Goal: Task Accomplishment & Management: Manage account settings

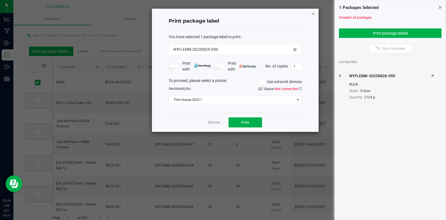
click at [312, 13] on icon "button" at bounding box center [313, 13] width 4 height 7
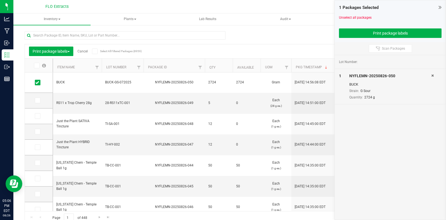
click at [440, 7] on icon at bounding box center [439, 7] width 3 height 6
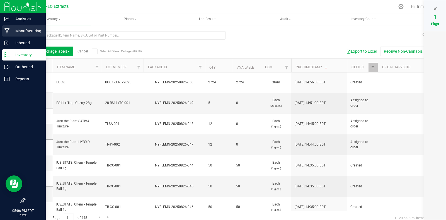
click at [24, 32] on p "Manufacturing" at bounding box center [26, 31] width 33 height 7
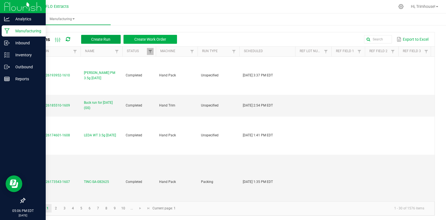
click at [107, 40] on span "Create Run" at bounding box center [100, 39] width 19 height 4
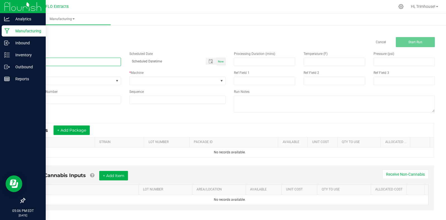
click at [74, 62] on input at bounding box center [73, 62] width 96 height 8
type input "Trim run for [DATE] (SB)"
click at [219, 60] on span "Now" at bounding box center [221, 61] width 6 height 3
type input "[DATE] 5:06 PM"
click at [202, 83] on span at bounding box center [174, 81] width 89 height 8
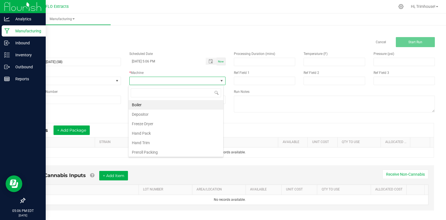
scroll to position [8, 95]
type input "trim"
click at [194, 101] on li "Hand Trim" at bounding box center [175, 104] width 95 height 9
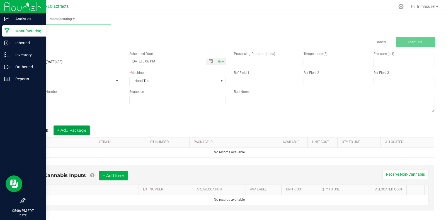
click at [75, 130] on button "+ Add Package" at bounding box center [71, 129] width 36 height 9
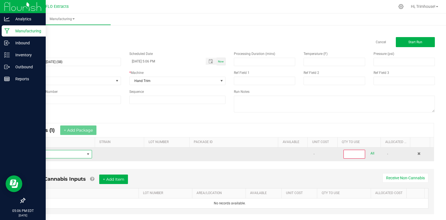
click at [64, 154] on span "NO DATA FOUND" at bounding box center [56, 154] width 55 height 8
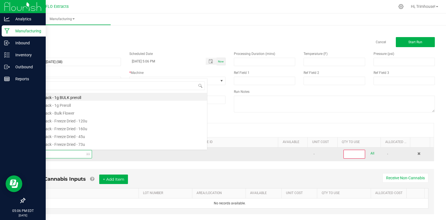
scroll to position [8, 61]
type input "buck"
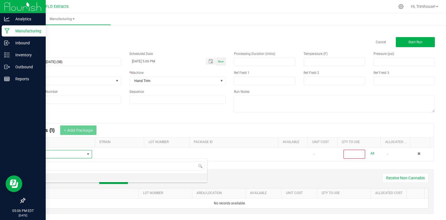
click at [51, 176] on li "BUCK" at bounding box center [118, 177] width 178 height 8
type input "0"
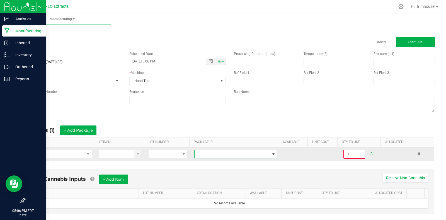
click at [208, 155] on span at bounding box center [231, 154] width 75 height 8
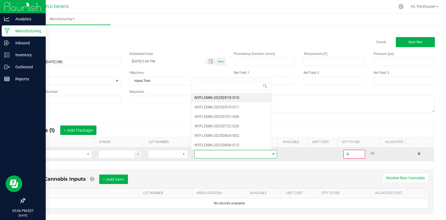
scroll to position [8, 80]
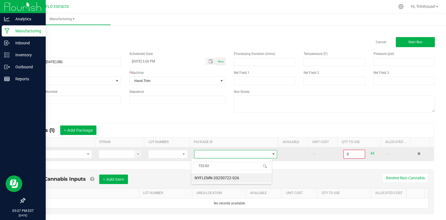
type input "722-026"
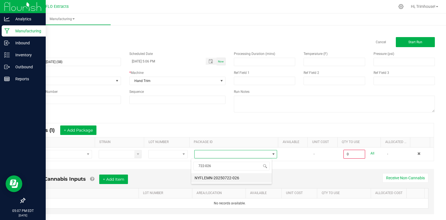
click at [227, 179] on li "NYFLEMN-20250722-026" at bounding box center [231, 177] width 80 height 9
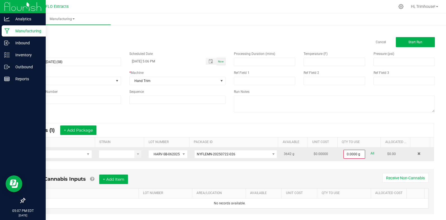
click at [370, 154] on link "All" at bounding box center [372, 154] width 4 height 8
type input "3642.0000 g"
click at [403, 46] on button "Start Run" at bounding box center [415, 42] width 39 height 10
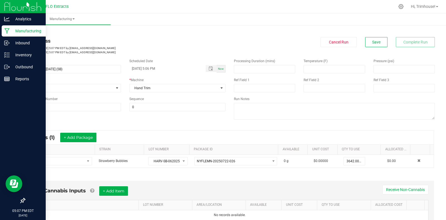
scroll to position [119, 0]
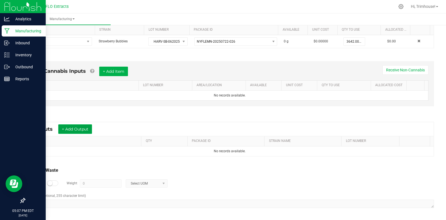
click at [81, 133] on button "+ Add Output" at bounding box center [75, 128] width 34 height 9
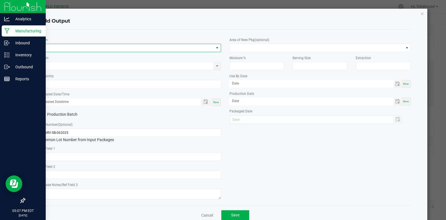
click at [80, 47] on span "NO DATA FOUND" at bounding box center [127, 48] width 174 height 8
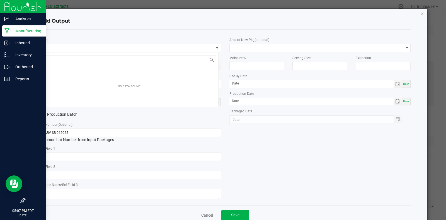
scroll to position [8, 179]
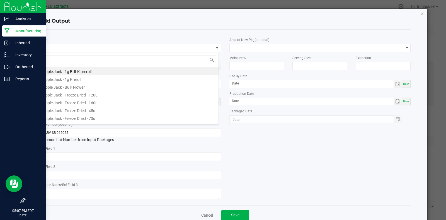
click at [80, 47] on span at bounding box center [127, 48] width 174 height 8
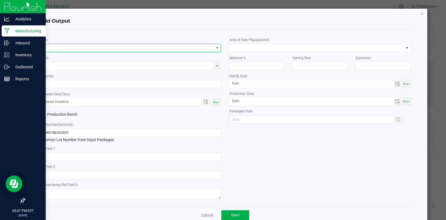
click at [80, 47] on span "NO DATA FOUND" at bounding box center [127, 48] width 174 height 8
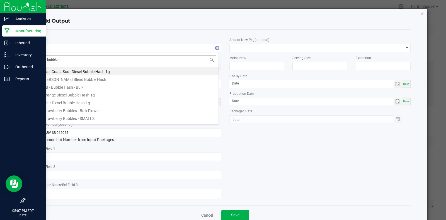
type input "bubbles"
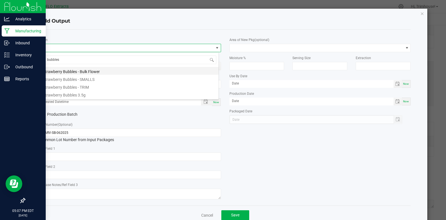
click at [79, 68] on li "Strawberry Bubbles - Bulk Flower" at bounding box center [129, 71] width 179 height 8
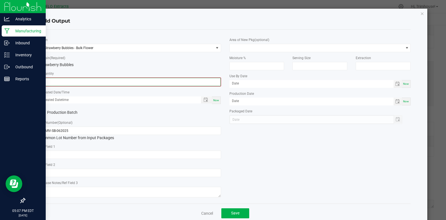
click at [70, 82] on input "0" at bounding box center [130, 82] width 180 height 8
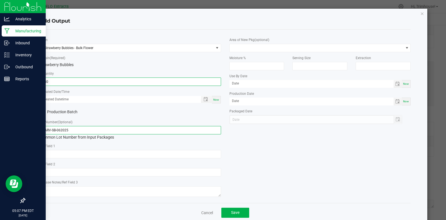
type input "150.0000 g"
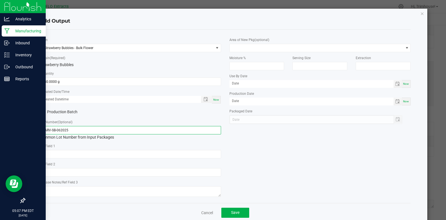
click at [99, 131] on input "HARV-SB-062025" at bounding box center [130, 130] width 181 height 8
type input "FLWR-SB-062025 pat"
click at [241, 214] on button "Save" at bounding box center [235, 213] width 28 height 10
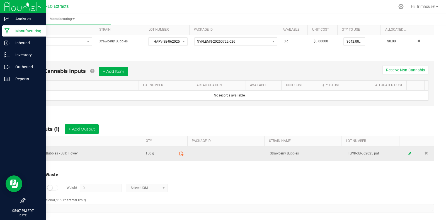
click at [180, 151] on span at bounding box center [181, 153] width 10 height 10
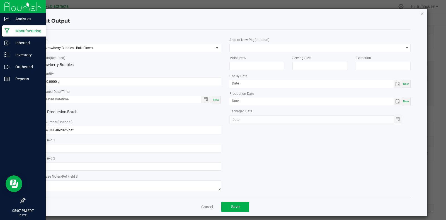
click at [212, 102] on div "Now" at bounding box center [216, 100] width 9 height 8
type input "[DATE] 5:07 PM"
type input "[DATE]"
click at [231, 209] on span "Save" at bounding box center [235, 206] width 8 height 4
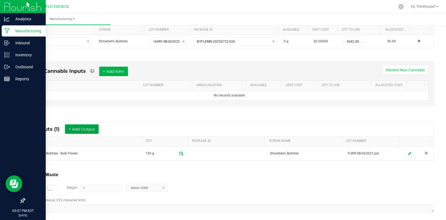
click at [91, 129] on button "+ Add Output" at bounding box center [82, 128] width 34 height 9
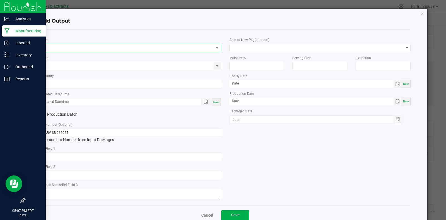
click at [88, 47] on span "NO DATA FOUND" at bounding box center [127, 48] width 174 height 8
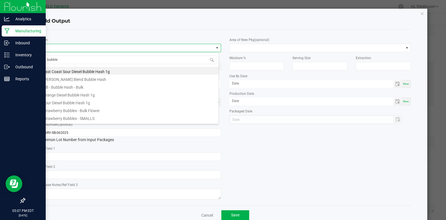
type input "bubbles"
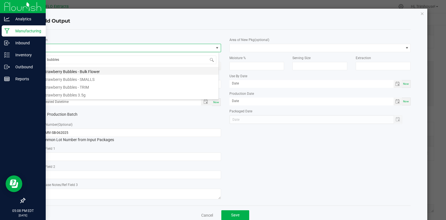
click at [91, 71] on li "Strawberry Bubbles - Bulk Flower" at bounding box center [129, 71] width 179 height 8
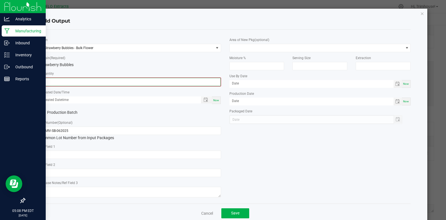
click at [72, 82] on input "0" at bounding box center [130, 82] width 180 height 8
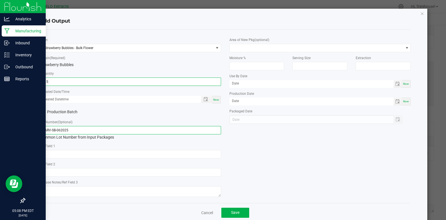
type input "115.0000 g"
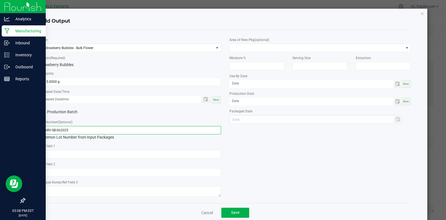
click at [95, 130] on input "HARV-SB-062025" at bounding box center [130, 130] width 181 height 8
click at [50, 130] on input "HARV-SB-062025 van" at bounding box center [130, 130] width 181 height 8
type input "BUCK-SB-062025 van"
click at [215, 99] on span "Now" at bounding box center [216, 99] width 6 height 3
type input "[DATE] 5:08 PM"
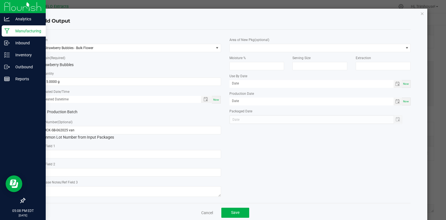
type input "[DATE]"
click at [50, 131] on input "BUCK-SB-062025 van" at bounding box center [130, 130] width 181 height 8
type input "FLWR-SB-062025 van"
click at [241, 213] on button "Save" at bounding box center [235, 213] width 28 height 10
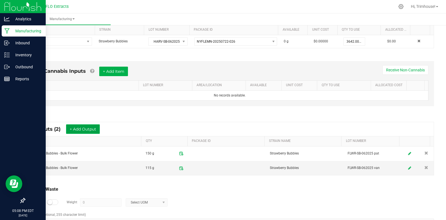
click at [93, 130] on button "+ Add Output" at bounding box center [83, 128] width 34 height 9
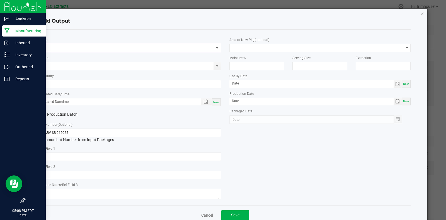
click at [86, 45] on span "NO DATA FOUND" at bounding box center [127, 48] width 174 height 8
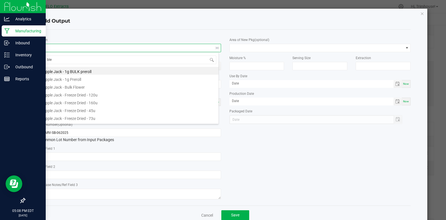
type input "bles"
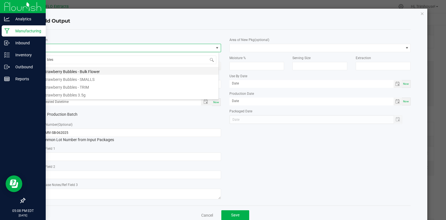
click at [86, 71] on li "Strawberry Bubbles - Bulk Flower" at bounding box center [129, 71] width 179 height 8
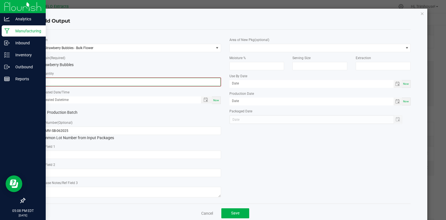
click at [75, 79] on input "0" at bounding box center [130, 82] width 180 height 8
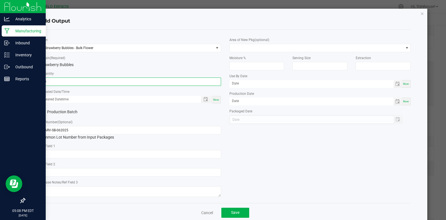
type input "89.0000 g"
click at [215, 97] on div "Now" at bounding box center [216, 100] width 9 height 8
type input "[DATE] 5:08 PM"
type input "[DATE]"
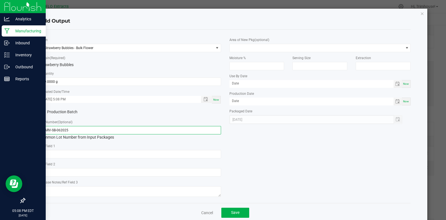
click at [115, 130] on input "HARV-SB-062025" at bounding box center [130, 130] width 181 height 8
click at [115, 130] on input "FLWR-SB-062025" at bounding box center [130, 130] width 181 height 8
type input "FLWR-SB-062025 sith"
click at [231, 214] on span "Save" at bounding box center [235, 212] width 8 height 4
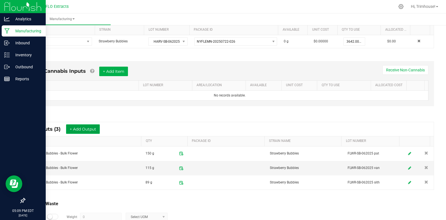
click at [91, 125] on button "+ Add Output" at bounding box center [83, 128] width 34 height 9
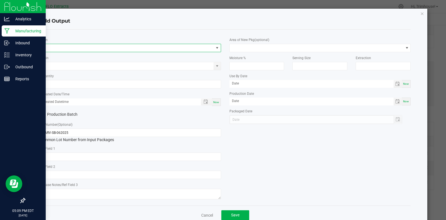
click at [116, 50] on span "NO DATA FOUND" at bounding box center [127, 48] width 174 height 8
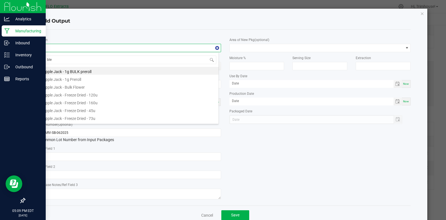
type input "bles"
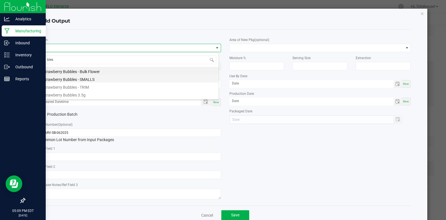
click at [99, 78] on li "Strawberry Bubbles - SMALLS" at bounding box center [129, 79] width 179 height 8
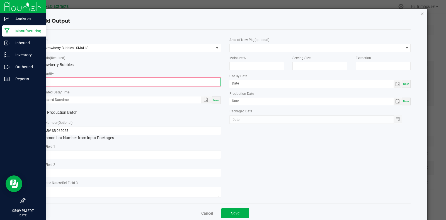
click at [92, 80] on input "0" at bounding box center [130, 82] width 180 height 8
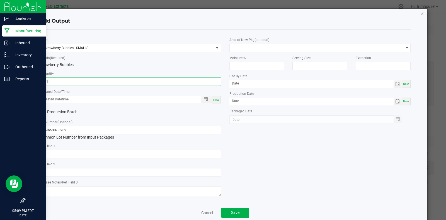
type input "581.0000 g"
click at [214, 102] on div "Now" at bounding box center [216, 100] width 9 height 8
type input "[DATE] 5:09 PM"
type input "[DATE]"
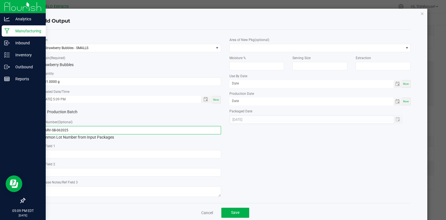
click at [50, 130] on input "HARV-SB-062025" at bounding box center [130, 130] width 181 height 8
type input "SMOL-SB-062025"
click at [231, 214] on span "Save" at bounding box center [235, 212] width 8 height 4
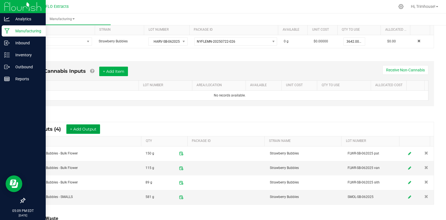
click at [87, 128] on button "+ Add Output" at bounding box center [83, 128] width 34 height 9
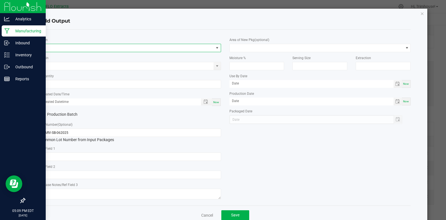
click at [69, 48] on span "NO DATA FOUND" at bounding box center [127, 48] width 174 height 8
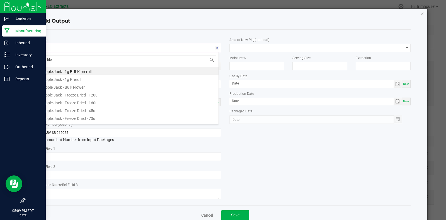
type input "bles"
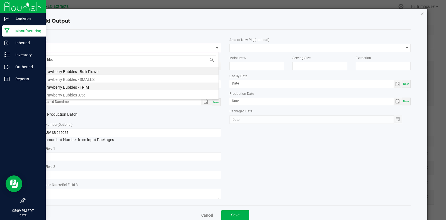
click at [78, 85] on li "Strawberry Bubbles - TRIM" at bounding box center [129, 86] width 179 height 8
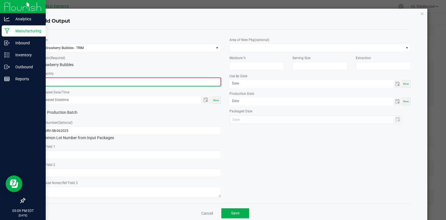
click at [72, 81] on input "0" at bounding box center [130, 82] width 180 height 8
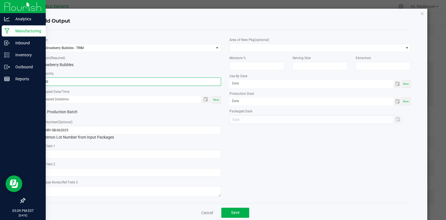
type input "800.0000 g"
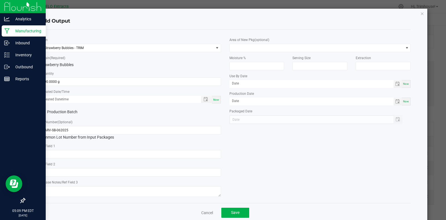
click at [214, 103] on div "Now" at bounding box center [216, 100] width 9 height 8
type input "[DATE] 5:09 PM"
type input "[DATE]"
click at [51, 128] on input "HARV-SB-062025" at bounding box center [130, 130] width 181 height 8
drag, startPoint x: 51, startPoint y: 128, endPoint x: 16, endPoint y: 133, distance: 35.3
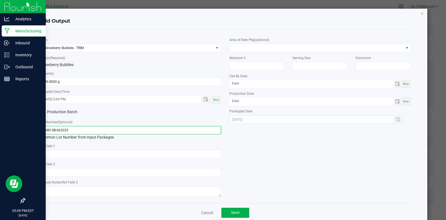
click at [16, 133] on ngb-modal-window "Add Output * Item Strawberry Bubbles - TRIM * Strain (Required) Strawberry Bubb…" at bounding box center [225, 110] width 450 height 220
type input "TRIM-SB-062025"
click at [223, 214] on button "Save" at bounding box center [235, 213] width 28 height 10
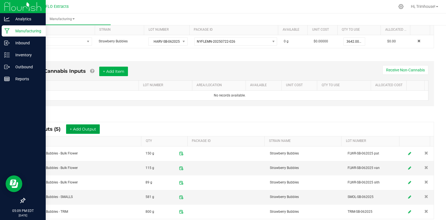
click at [91, 127] on button "+ Add Output" at bounding box center [83, 128] width 34 height 9
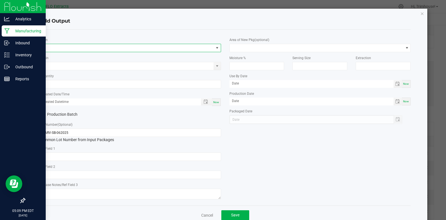
click at [89, 48] on span "NO DATA FOUND" at bounding box center [127, 48] width 174 height 8
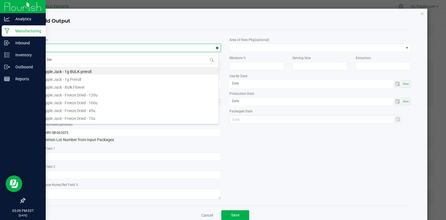
type input "bles"
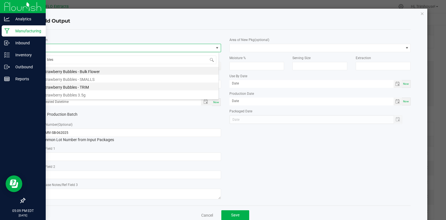
click at [77, 88] on li "Strawberry Bubbles - TRIM" at bounding box center [129, 86] width 179 height 8
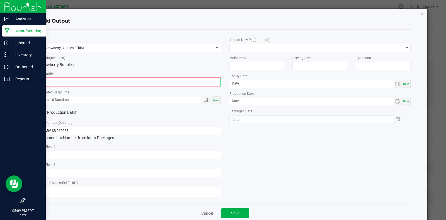
click at [66, 81] on input "0" at bounding box center [130, 82] width 180 height 8
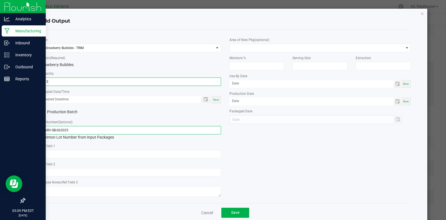
type input "515.0000 g"
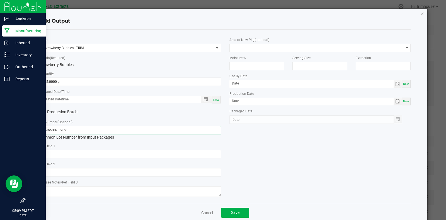
click at [50, 130] on input "HARV-SB-062025" at bounding box center [130, 130] width 181 height 8
type input "SMOL-SB-062025"
click at [235, 211] on span "Save" at bounding box center [235, 212] width 8 height 4
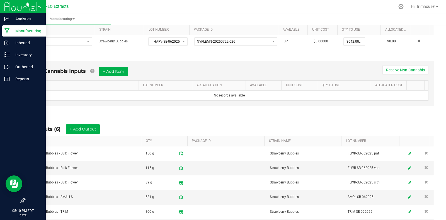
click at [235, 211] on td at bounding box center [228, 211] width 78 height 14
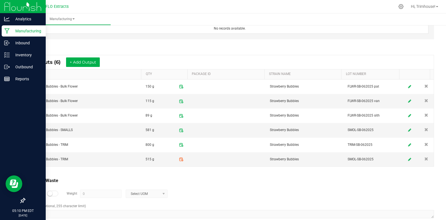
scroll to position [197, 0]
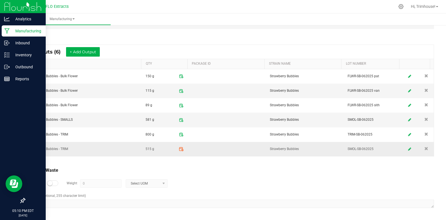
click at [179, 150] on icon at bounding box center [181, 149] width 5 height 5
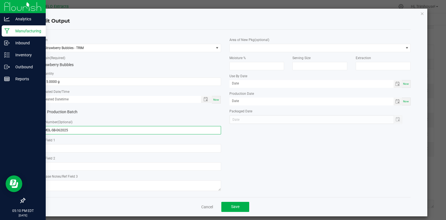
click at [51, 130] on input "SMOL-SB-062025" at bounding box center [130, 130] width 181 height 8
type input "TRIM-SB-062025"
click at [231, 208] on span "Save" at bounding box center [235, 206] width 8 height 4
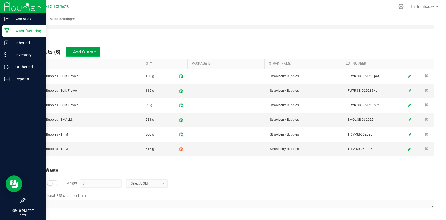
click at [82, 50] on button "+ Add Output" at bounding box center [83, 51] width 34 height 9
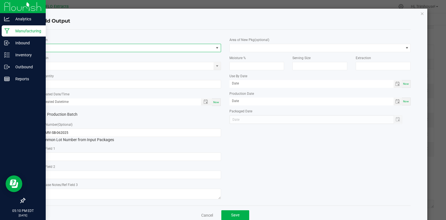
click at [82, 49] on span "NO DATA FOUND" at bounding box center [127, 48] width 174 height 8
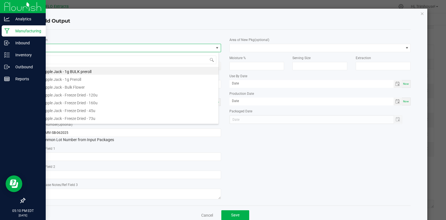
scroll to position [8, 179]
type input "bles"
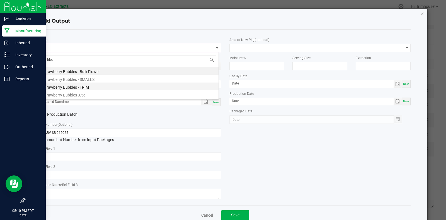
click at [90, 87] on li "Strawberry Bubbles - TRIM" at bounding box center [129, 86] width 179 height 8
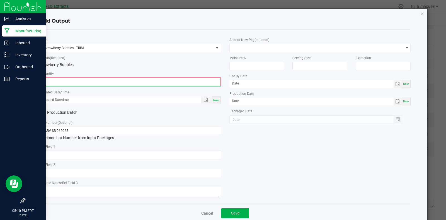
click at [71, 83] on input "0" at bounding box center [130, 82] width 180 height 8
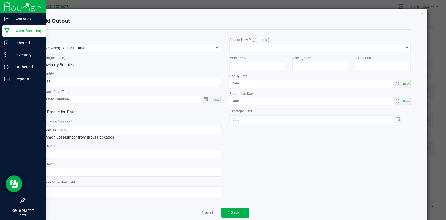
type input "1262.0000 g"
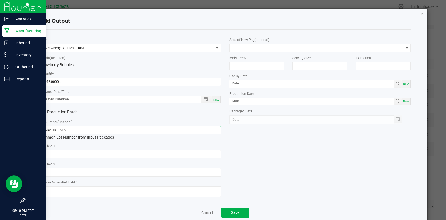
click at [50, 130] on input "HARV-SB-062025" at bounding box center [130, 130] width 181 height 8
type input "TRIM-SB-062025"
click at [212, 100] on div "Now" at bounding box center [216, 100] width 9 height 8
type input "[DATE] 5:10 PM"
type input "[DATE]"
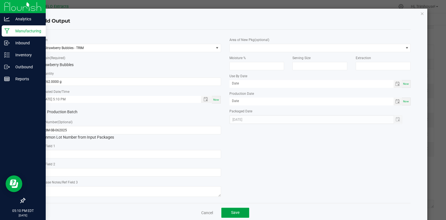
click at [226, 216] on button "Save" at bounding box center [235, 213] width 28 height 10
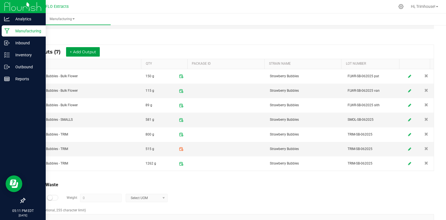
scroll to position [16, 0]
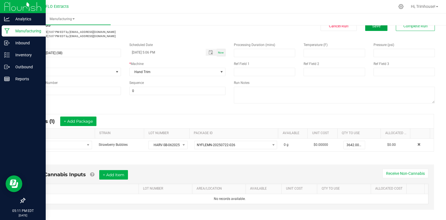
click at [376, 30] on button "Save" at bounding box center [376, 26] width 22 height 10
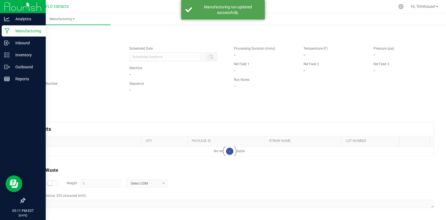
scroll to position [0, 0]
type input "[DATE] 5:06 PM"
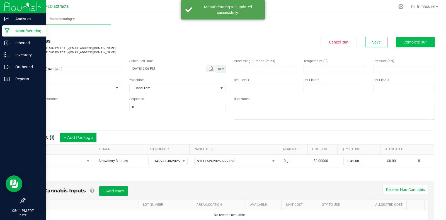
drag, startPoint x: 398, startPoint y: 47, endPoint x: 399, endPoint y: 44, distance: 3.4
click at [399, 44] on div "In Progress Started: [DATE] 5:07 PM EDT by [EMAIL_ADDRESS][DOMAIN_NAME] Modifie…" at bounding box center [229, 45] width 418 height 17
click at [403, 44] on span "Complete Run" at bounding box center [415, 42] width 24 height 4
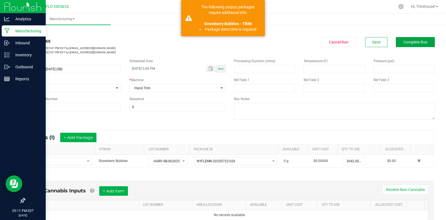
scroll to position [180, 0]
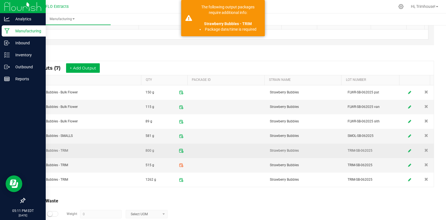
click at [180, 150] on span at bounding box center [181, 151] width 10 height 10
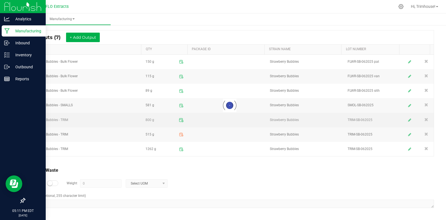
scroll to position [120, 0]
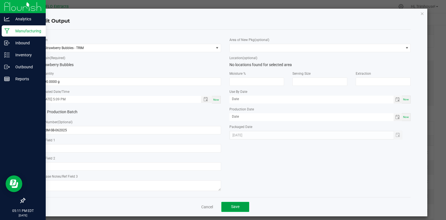
click at [234, 208] on span "Save" at bounding box center [235, 206] width 8 height 4
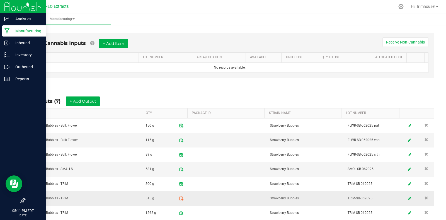
click at [179, 197] on icon at bounding box center [181, 198] width 5 height 5
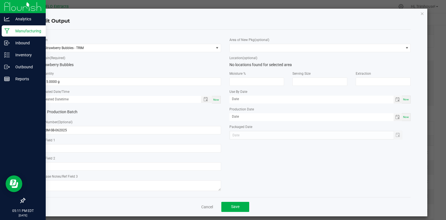
click at [214, 100] on span "Now" at bounding box center [216, 99] width 6 height 3
type input "[DATE] 5:11 PM"
type input "[DATE]"
click at [235, 206] on span "Save" at bounding box center [235, 206] width 8 height 4
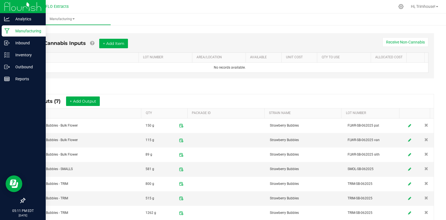
scroll to position [0, 0]
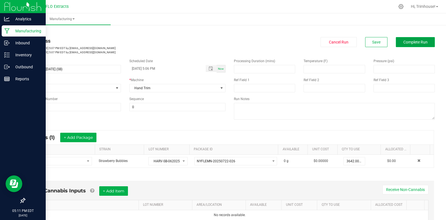
click at [419, 40] on span "Complete Run" at bounding box center [415, 42] width 24 height 4
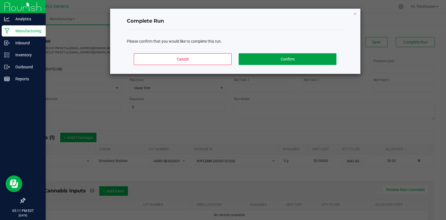
click at [313, 55] on button "Confirm" at bounding box center [286, 59] width 97 height 12
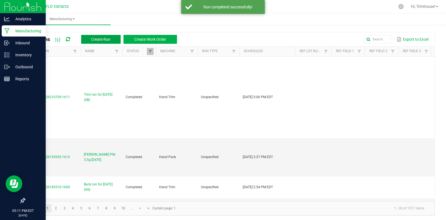
click at [98, 41] on span "Create Run" at bounding box center [100, 39] width 19 height 4
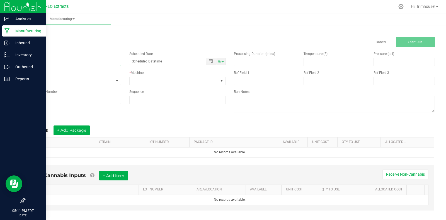
click at [92, 63] on input at bounding box center [73, 62] width 96 height 8
type input "Trim run [DATE] (WT)"
click at [219, 63] on span "Now" at bounding box center [221, 61] width 6 height 3
type input "[DATE] 5:11 PM"
click at [220, 79] on span at bounding box center [221, 81] width 4 height 4
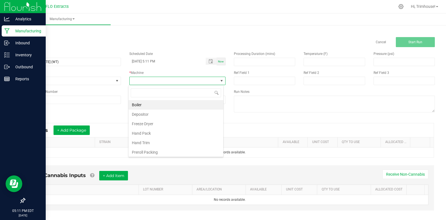
scroll to position [8, 95]
type input "trim"
click at [149, 103] on li "Hand Trim" at bounding box center [175, 104] width 95 height 9
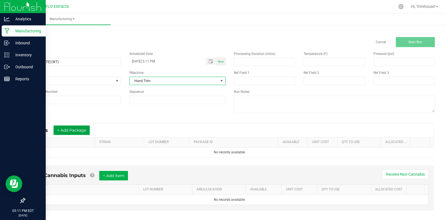
click at [76, 129] on button "+ Add Package" at bounding box center [71, 129] width 36 height 9
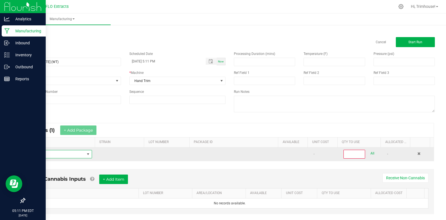
click at [86, 153] on span "NO DATA FOUND" at bounding box center [88, 154] width 4 height 4
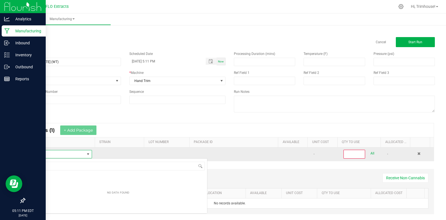
scroll to position [8, 61]
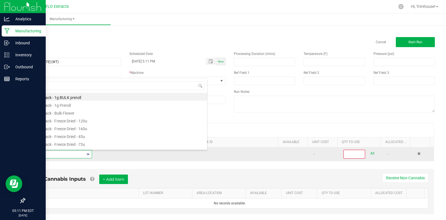
type input "Buck"
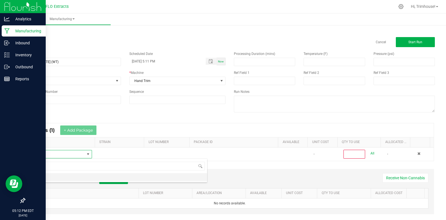
click at [71, 177] on li "BUCK" at bounding box center [118, 177] width 178 height 8
type input "0"
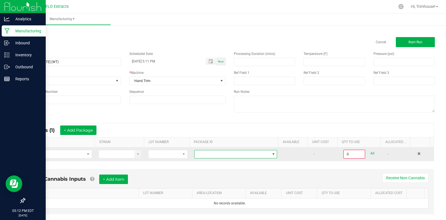
click at [216, 153] on span at bounding box center [231, 154] width 75 height 8
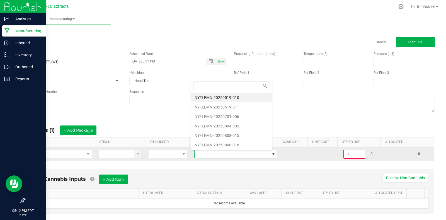
scroll to position [8, 80]
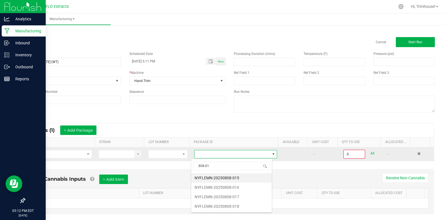
type input "808-016"
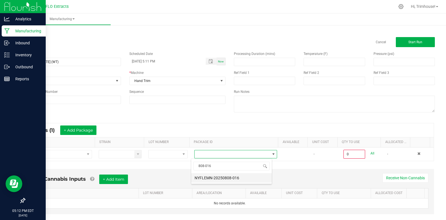
click at [223, 179] on li "NYFLEMN-20250808-016" at bounding box center [231, 177] width 80 height 9
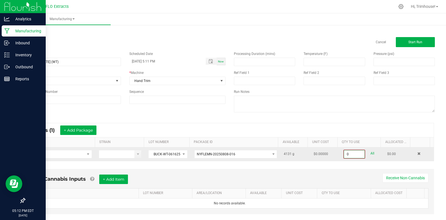
click at [346, 152] on input "0" at bounding box center [354, 154] width 21 height 8
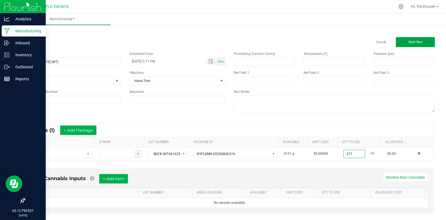
type input "271.0000 g"
click at [408, 40] on span "Start Run" at bounding box center [415, 42] width 14 height 4
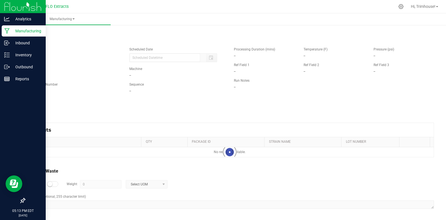
type input "[DATE] 5:11 PM"
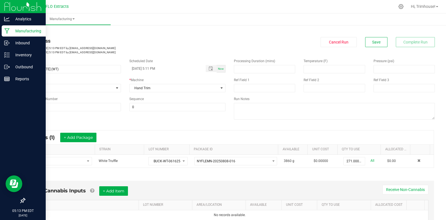
scroll to position [119, 0]
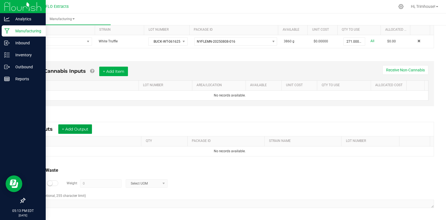
click at [80, 124] on button "+ Add Output" at bounding box center [75, 128] width 34 height 9
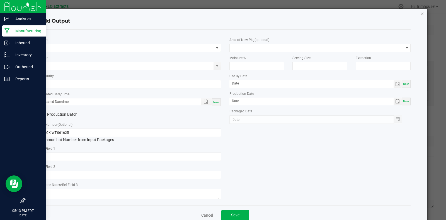
click at [83, 50] on span "NO DATA FOUND" at bounding box center [127, 48] width 174 height 8
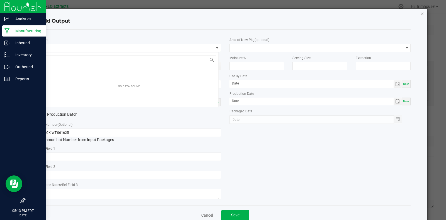
scroll to position [8, 179]
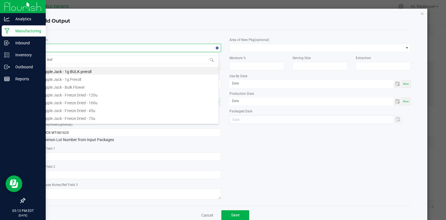
type input "truff"
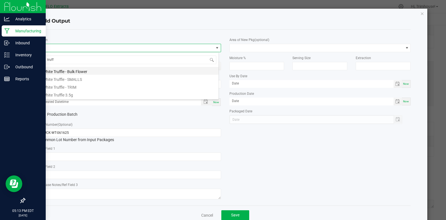
click at [81, 70] on li "White Truffle - Bulk Flower" at bounding box center [129, 71] width 179 height 8
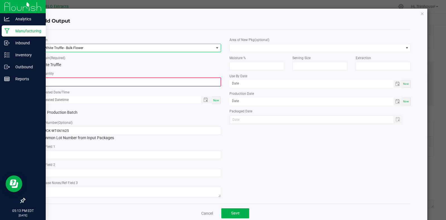
click at [67, 80] on input "0" at bounding box center [130, 82] width 180 height 8
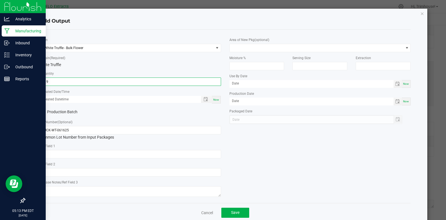
type input "119.0000 g"
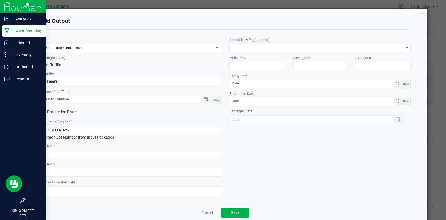
click at [213, 99] on span "Now" at bounding box center [216, 99] width 6 height 3
type input "[DATE] 5:13 PM"
type input "[DATE]"
click at [121, 130] on input "BUCK-WT-061625" at bounding box center [130, 130] width 181 height 8
click at [51, 130] on input "BUCK-WT-061625 van" at bounding box center [130, 130] width 181 height 8
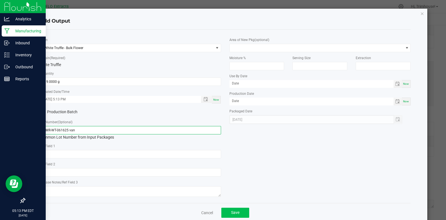
type input "FLWR-WT-061625 van"
click at [243, 216] on button "Save" at bounding box center [235, 213] width 28 height 10
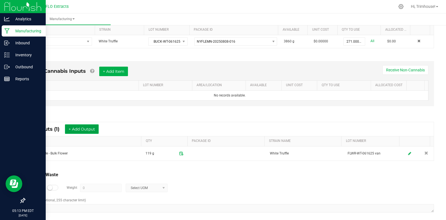
click at [86, 126] on button "+ Add Output" at bounding box center [82, 128] width 34 height 9
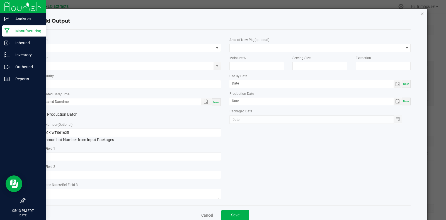
click at [83, 48] on span "NO DATA FOUND" at bounding box center [127, 48] width 174 height 8
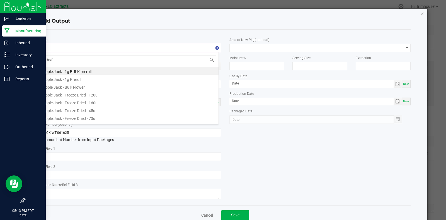
type input "truff"
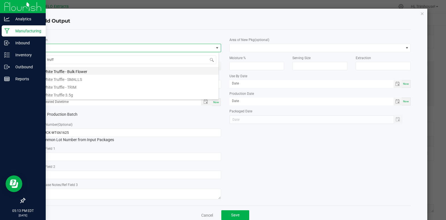
click at [82, 69] on li "White Truffle - Bulk Flower" at bounding box center [129, 71] width 179 height 8
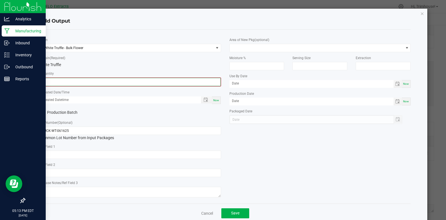
click at [65, 83] on input "0" at bounding box center [130, 82] width 180 height 8
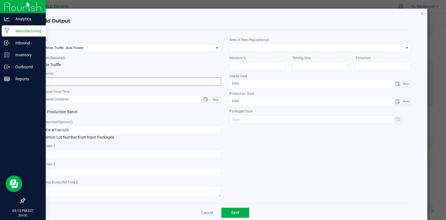
type input "82.0000 g"
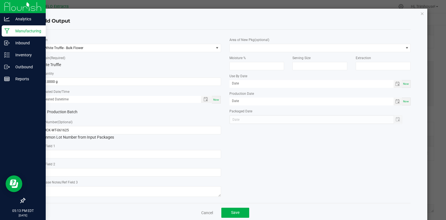
click at [218, 98] on div "Now" at bounding box center [216, 100] width 9 height 8
type input "[DATE] 5:13 PM"
type input "[DATE]"
click at [51, 130] on input "BUCK-WT-061625" at bounding box center [130, 130] width 181 height 8
click at [113, 131] on input "FLWR-WT-061625" at bounding box center [130, 130] width 181 height 8
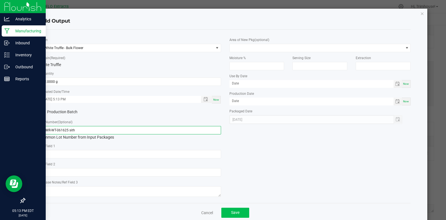
type input "FLWR-WT-061625 sith"
click at [231, 214] on span "Save" at bounding box center [235, 212] width 8 height 4
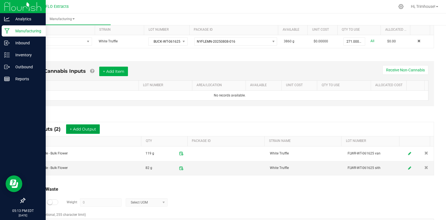
click at [92, 125] on button "+ Add Output" at bounding box center [83, 128] width 34 height 9
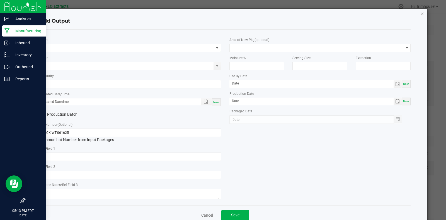
click at [105, 46] on span "NO DATA FOUND" at bounding box center [127, 48] width 174 height 8
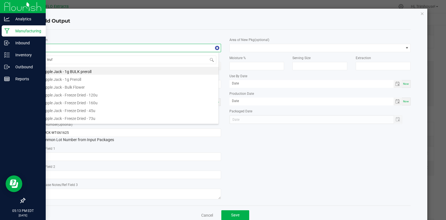
type input "truff"
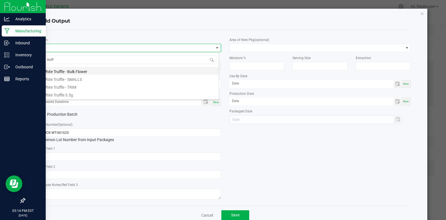
click at [95, 70] on li "White Truffle - Bulk Flower" at bounding box center [129, 71] width 179 height 8
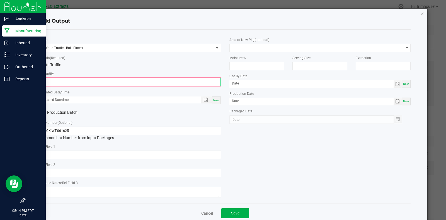
click at [75, 82] on input "0" at bounding box center [130, 82] width 180 height 8
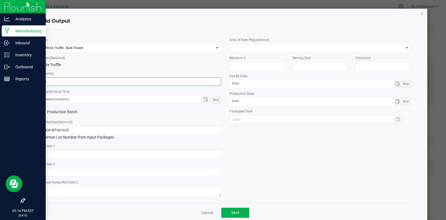
type input "69.0000 g"
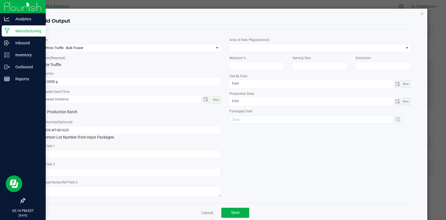
click at [215, 102] on div "Now" at bounding box center [216, 100] width 9 height 8
type input "[DATE] 5:14 PM"
type input "[DATE]"
click at [49, 130] on input "BUCK-WT-061625" at bounding box center [130, 130] width 181 height 8
click at [79, 130] on input "FLWR-WT-061625" at bounding box center [130, 130] width 181 height 8
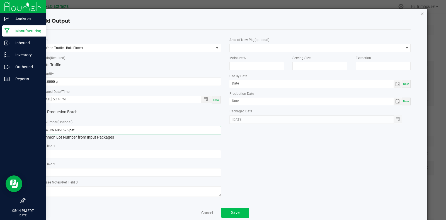
type input "FLWR-WT-061625 pat"
click at [231, 212] on span "Save" at bounding box center [235, 212] width 8 height 4
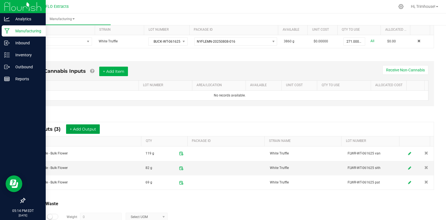
scroll to position [0, 0]
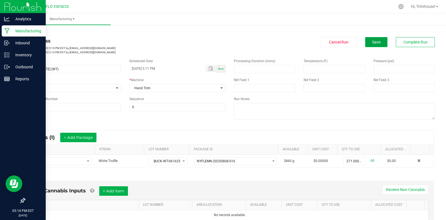
click at [376, 39] on button "Save" at bounding box center [376, 42] width 22 height 10
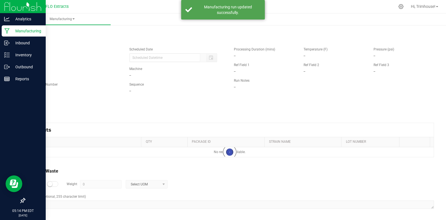
type input "[DATE] 5:11 PM"
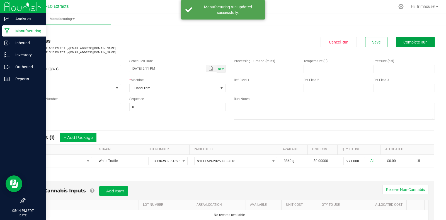
click at [403, 40] on span "Complete Run" at bounding box center [415, 42] width 24 height 4
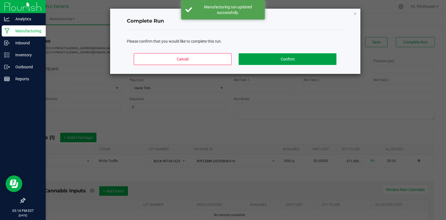
click at [294, 57] on button "Confirm" at bounding box center [286, 59] width 97 height 12
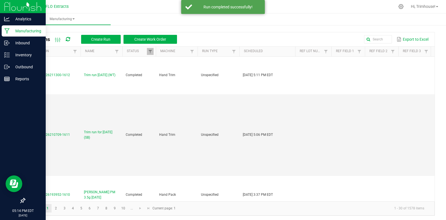
click at [29, 33] on p "Manufacturing" at bounding box center [26, 31] width 33 height 7
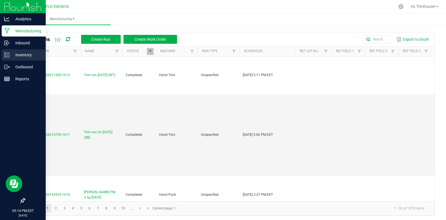
click at [20, 54] on p "Inventory" at bounding box center [26, 55] width 33 height 7
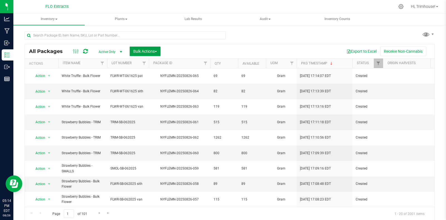
click at [152, 52] on span "Bulk Actions" at bounding box center [145, 51] width 24 height 4
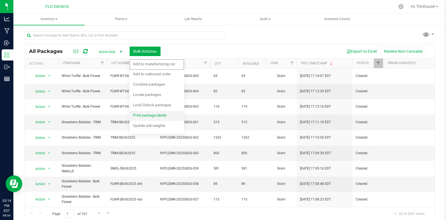
click at [151, 115] on span "Print package labels" at bounding box center [149, 115] width 33 height 4
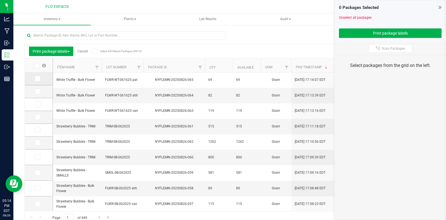
click at [36, 79] on icon at bounding box center [37, 79] width 4 height 0
click at [0, 0] on input "checkbox" at bounding box center [0, 0] width 0 height 0
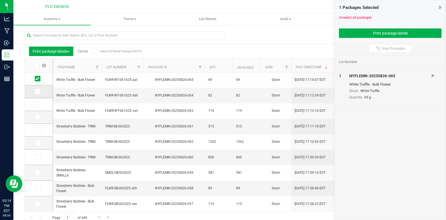
click at [38, 91] on icon at bounding box center [37, 91] width 4 height 0
click at [0, 0] on input "checkbox" at bounding box center [0, 0] width 0 height 0
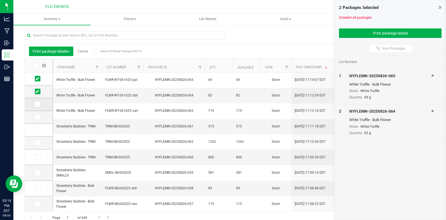
click at [38, 104] on icon at bounding box center [37, 104] width 4 height 0
click at [0, 0] on input "checkbox" at bounding box center [0, 0] width 0 height 0
click at [37, 117] on icon at bounding box center [37, 117] width 4 height 0
click at [0, 0] on input "checkbox" at bounding box center [0, 0] width 0 height 0
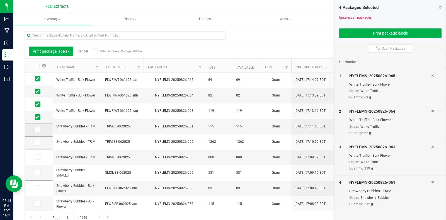
click at [36, 130] on icon at bounding box center [37, 130] width 4 height 0
click at [0, 0] on input "checkbox" at bounding box center [0, 0] width 0 height 0
click at [36, 143] on icon at bounding box center [37, 143] width 4 height 0
click at [0, 0] on input "checkbox" at bounding box center [0, 0] width 0 height 0
click at [38, 157] on icon at bounding box center [37, 157] width 4 height 0
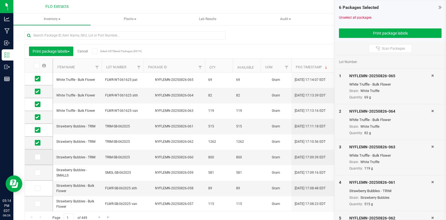
click at [0, 0] on input "checkbox" at bounding box center [0, 0] width 0 height 0
click at [38, 172] on icon at bounding box center [37, 172] width 4 height 0
click at [0, 0] on input "checkbox" at bounding box center [0, 0] width 0 height 0
click at [36, 188] on icon at bounding box center [37, 188] width 4 height 0
click at [0, 0] on input "checkbox" at bounding box center [0, 0] width 0 height 0
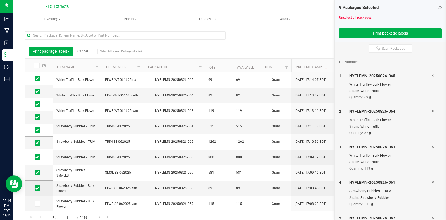
scroll to position [9, 0]
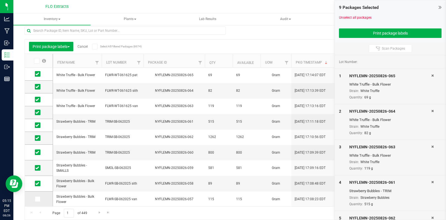
click at [38, 199] on icon at bounding box center [37, 199] width 4 height 0
click at [0, 0] on input "checkbox" at bounding box center [0, 0] width 0 height 0
drag, startPoint x: 187, startPoint y: 169, endPoint x: 183, endPoint y: 164, distance: 6.6
click at [183, 176] on td "NYFLEMN-20250826-058" at bounding box center [173, 184] width 61 height 16
click at [177, 181] on div "NYFLEMN-20250826-058" at bounding box center [174, 183] width 63 height 5
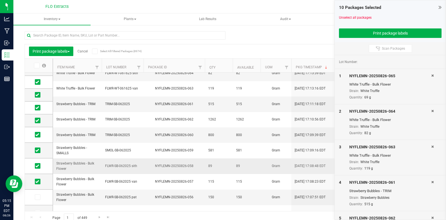
scroll to position [33, 0]
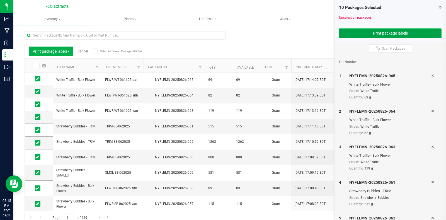
click at [386, 28] on button "Print package labels" at bounding box center [390, 32] width 103 height 9
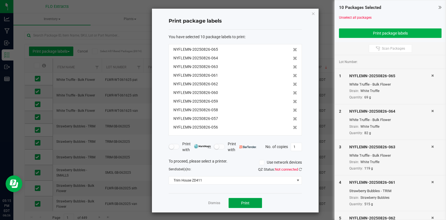
click at [249, 206] on button "Print" at bounding box center [244, 203] width 33 height 10
